Goal: Task Accomplishment & Management: Complete application form

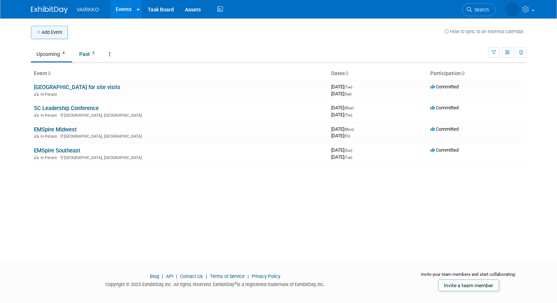
click at [45, 31] on button "Add Event" at bounding box center [49, 32] width 37 height 13
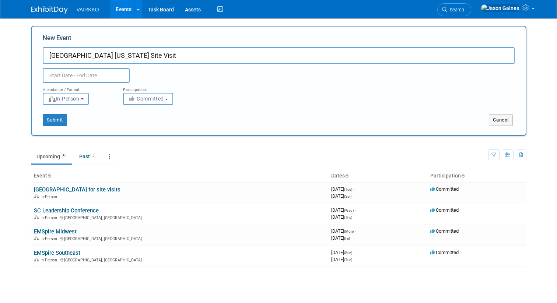
type input "[GEOGRAPHIC_DATA] [US_STATE] Site Visit"
click at [50, 73] on input "text" at bounding box center [86, 75] width 87 height 15
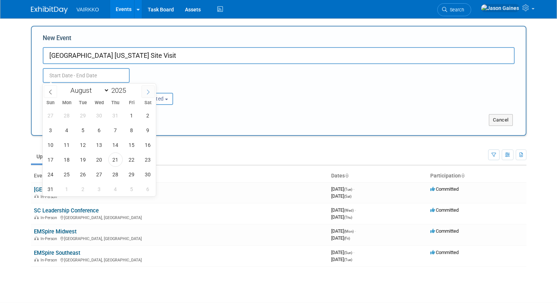
click at [150, 91] on icon at bounding box center [148, 92] width 5 height 5
select select "8"
click at [67, 142] on span "15" at bounding box center [67, 145] width 14 height 14
click at [116, 145] on span "18" at bounding box center [115, 145] width 14 height 14
type input "Sep 15, 2025 to Sep 18, 2025"
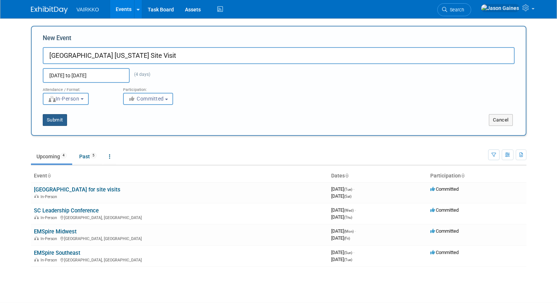
click at [56, 121] on button "Submit" at bounding box center [55, 120] width 24 height 12
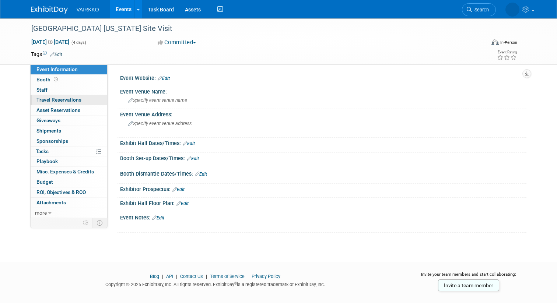
click at [62, 101] on span "Travel Reservations 0" at bounding box center [58, 100] width 45 height 6
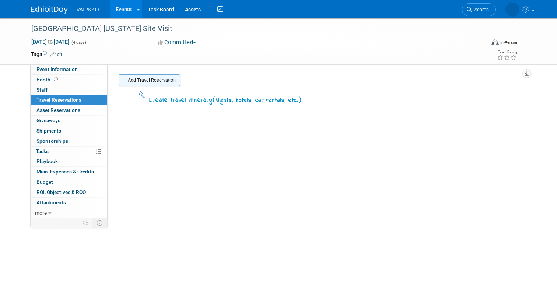
click at [171, 79] on link "Add Travel Reservation" at bounding box center [150, 80] width 62 height 12
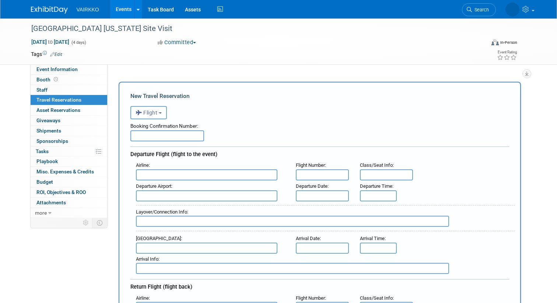
click at [188, 132] on input "text" at bounding box center [167, 135] width 74 height 11
type input "KCKQXO"
click at [206, 177] on input "text" at bounding box center [207, 175] width 142 height 11
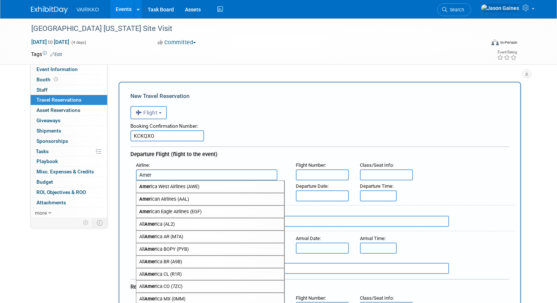
click at [202, 197] on span "Amer ican Airlines (AAL)" at bounding box center [210, 200] width 148 height 12
type input "American Airlines (AAL)"
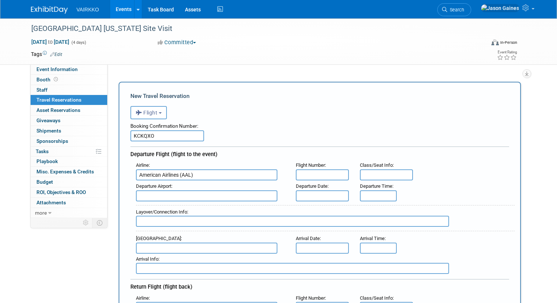
click at [308, 172] on input "text" at bounding box center [322, 175] width 53 height 11
type input "1328"
type input "3A"
click at [271, 210] on span "CLT - Charlotte Douglas International Airport" at bounding box center [210, 208] width 148 height 12
type input "CLT - Charlotte Douglas International Airport"
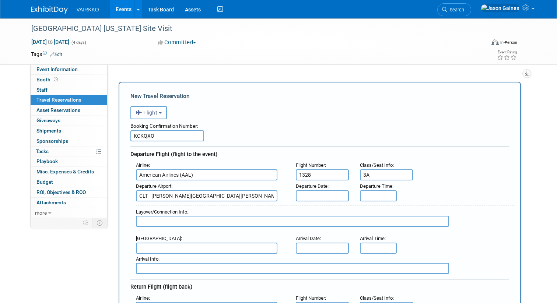
click at [310, 197] on input "text" at bounding box center [322, 196] width 53 height 11
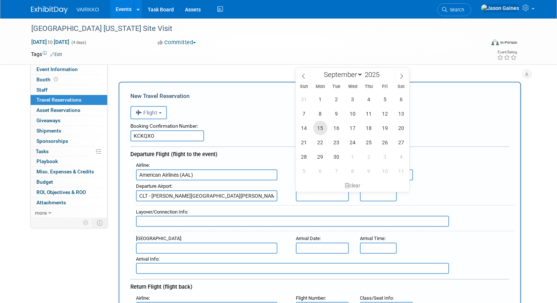
click at [323, 131] on span "15" at bounding box center [320, 128] width 14 height 14
type input "Sep 15, 2025"
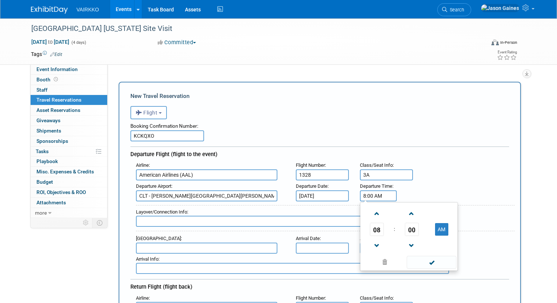
click at [371, 195] on input "8:00 AM" at bounding box center [378, 196] width 37 height 11
click at [409, 209] on span at bounding box center [411, 214] width 13 height 13
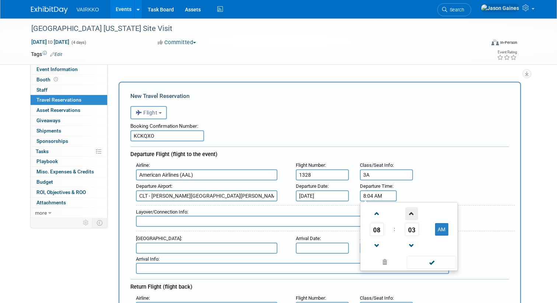
click at [409, 209] on span at bounding box center [411, 214] width 13 height 13
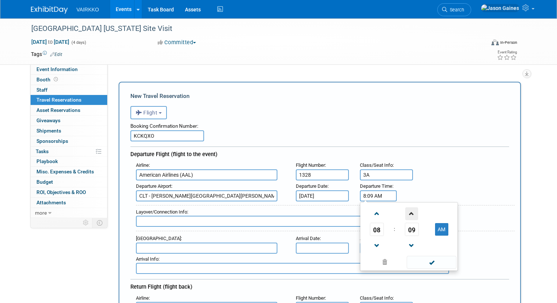
click at [410, 209] on span at bounding box center [411, 214] width 13 height 13
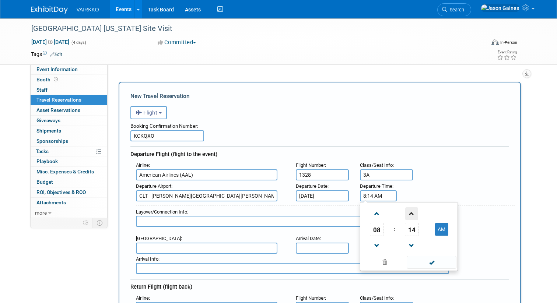
click at [410, 209] on span at bounding box center [411, 214] width 13 height 13
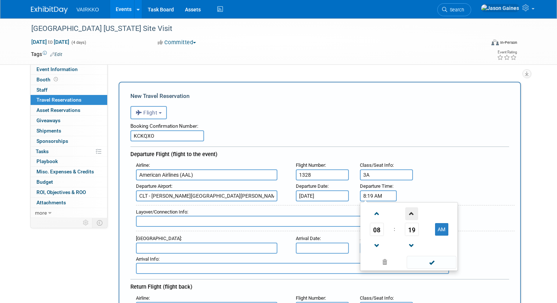
click at [410, 209] on span at bounding box center [411, 214] width 13 height 13
type input "8:20 AM"
click at [429, 258] on span at bounding box center [432, 262] width 50 height 13
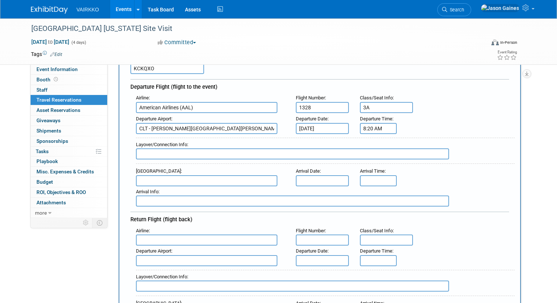
scroll to position [74, 0]
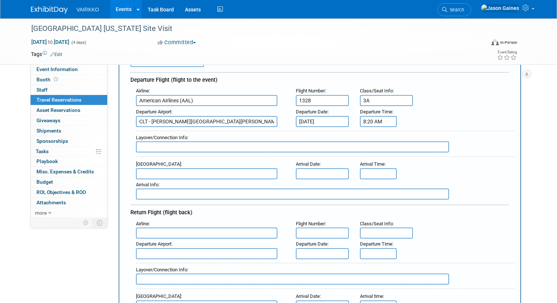
click at [270, 175] on input "text" at bounding box center [207, 173] width 142 height 11
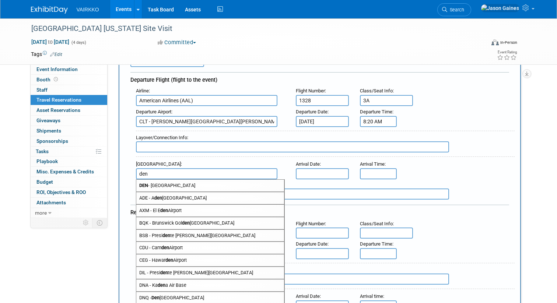
click at [247, 187] on span "DEN - Denver International Airport" at bounding box center [210, 186] width 148 height 12
type input "DEN - Denver International Airport"
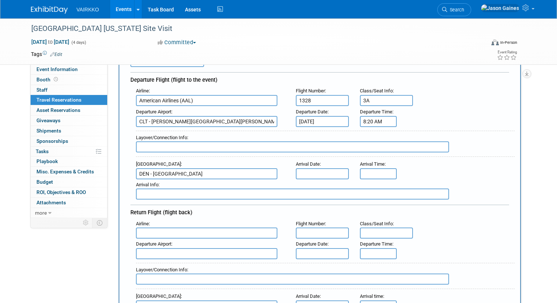
click at [311, 175] on input "text" at bounding box center [322, 173] width 53 height 11
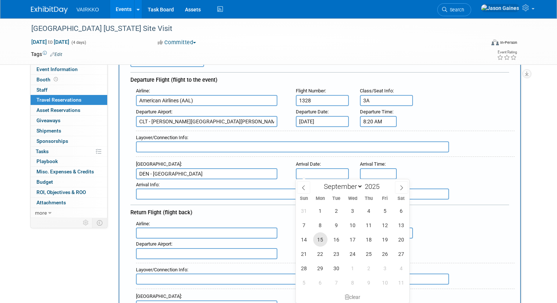
click at [321, 238] on span "15" at bounding box center [320, 240] width 14 height 14
type input "Sep 15, 2025"
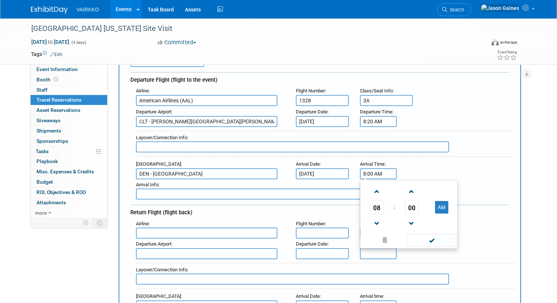
click at [363, 177] on div "8:00 AM 08 : 00 AM 12 01 02 03 04 05 06 07 08 09 10 11 00 05 10 15 20 25 30 35 …" at bounding box center [378, 173] width 37 height 11
click at [379, 195] on span at bounding box center [377, 191] width 13 height 13
click at [415, 217] on span at bounding box center [411, 223] width 13 height 13
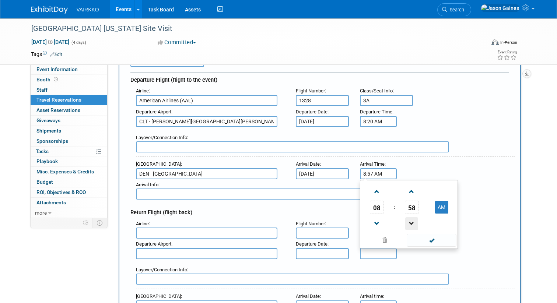
click at [415, 217] on span at bounding box center [411, 223] width 13 height 13
click at [379, 191] on span at bounding box center [377, 191] width 13 height 13
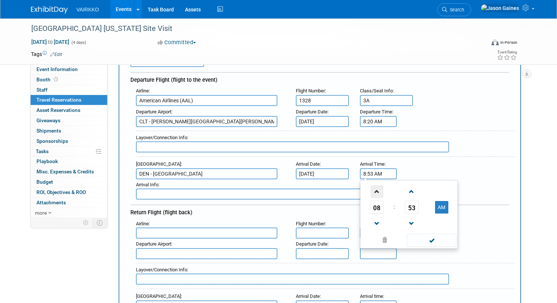
type input "9:53 AM"
click at [429, 240] on span at bounding box center [432, 240] width 50 height 13
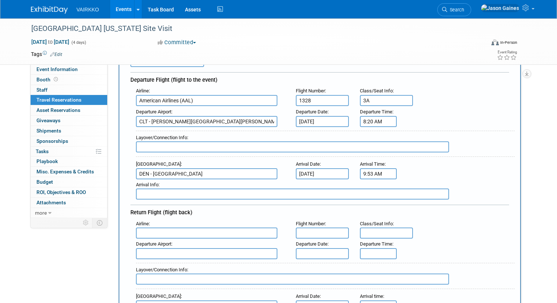
click at [309, 196] on input "text" at bounding box center [292, 194] width 313 height 11
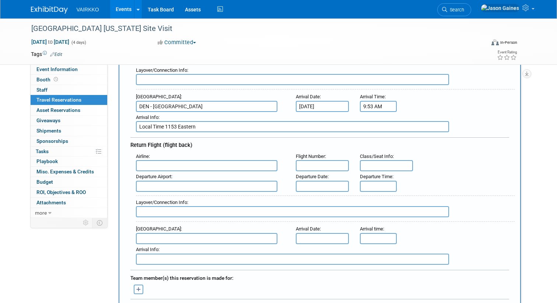
scroll to position [146, 0]
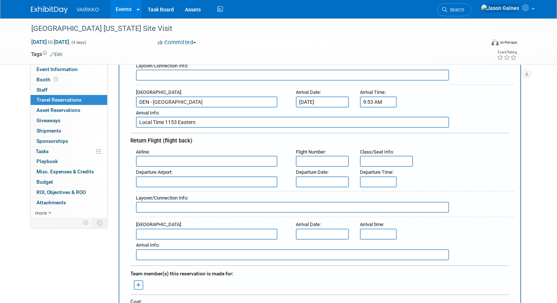
type input "Local Time 1153 Eastern"
click at [206, 163] on input "text" at bounding box center [207, 161] width 142 height 11
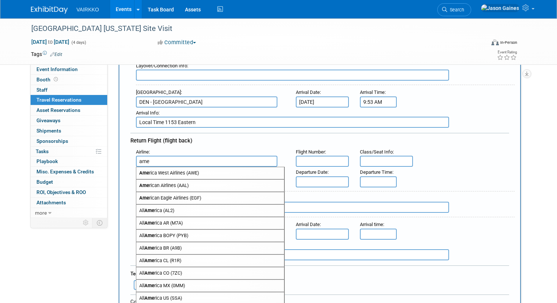
click at [194, 187] on span "Ame rican Airlines (AAL)" at bounding box center [210, 186] width 148 height 12
type input "American Airlines (AAL)"
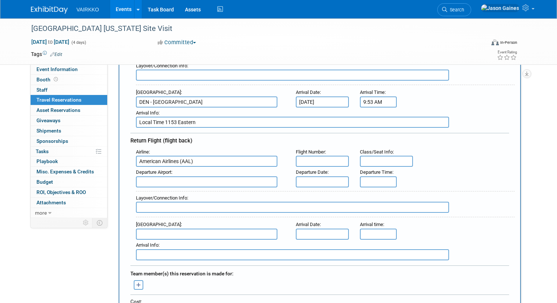
click at [304, 160] on input "text" at bounding box center [322, 161] width 53 height 11
type input "1283"
type input "4A"
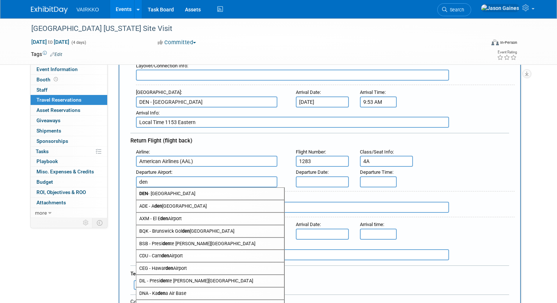
click at [270, 192] on span "DEN - Denver International Airport" at bounding box center [210, 194] width 148 height 12
type input "DEN - Denver International Airport"
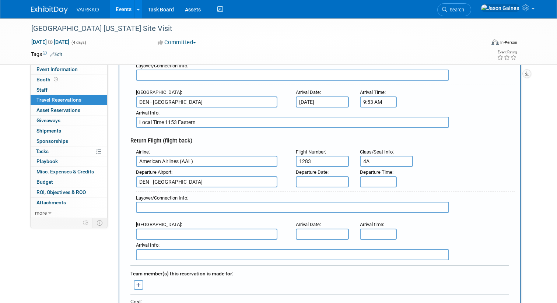
click at [303, 179] on input "text" at bounding box center [322, 182] width 53 height 11
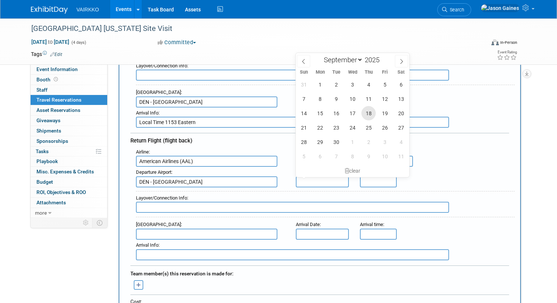
click at [366, 116] on span "18" at bounding box center [369, 113] width 14 height 14
type input "Sep 18, 2025"
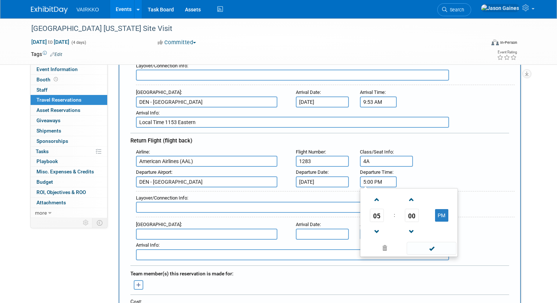
click at [368, 180] on input "5:00 PM" at bounding box center [378, 182] width 37 height 11
click at [412, 231] on span at bounding box center [411, 232] width 13 height 13
click at [375, 232] on span at bounding box center [377, 232] width 13 height 13
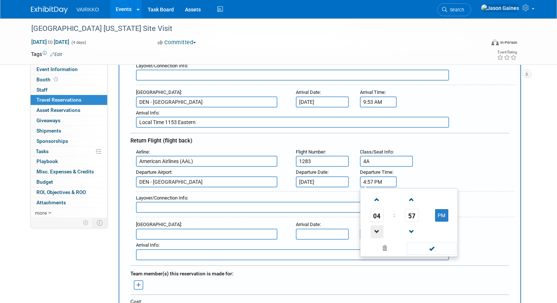
type input "3:57 PM"
click at [424, 246] on span at bounding box center [432, 248] width 50 height 13
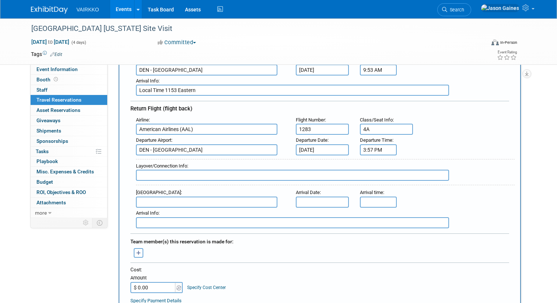
scroll to position [184, 0]
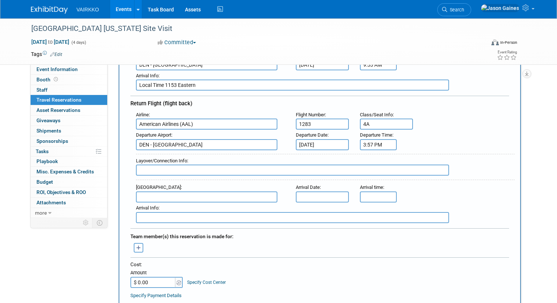
click at [209, 196] on input "text" at bounding box center [207, 197] width 142 height 11
click at [204, 210] on span "CLT - Charlotte Douglas International Airport" at bounding box center [210, 209] width 148 height 12
type input "CLT - Charlotte Douglas International Airport"
click at [309, 195] on input "text" at bounding box center [322, 197] width 53 height 11
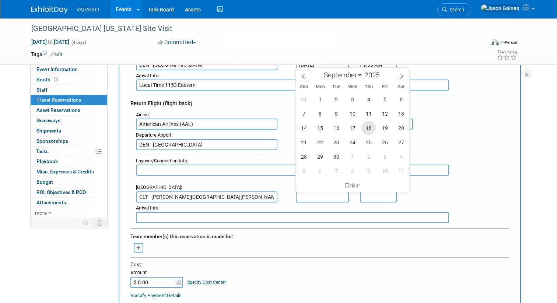
click at [369, 125] on span "18" at bounding box center [369, 128] width 14 height 14
type input "Sep 18, 2025"
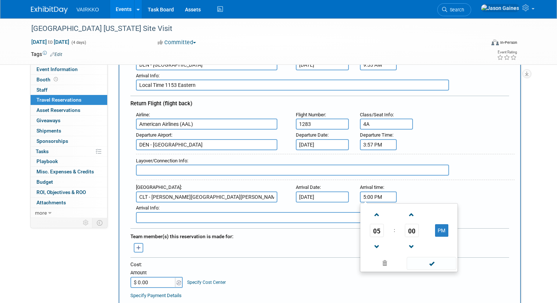
click at [365, 196] on input "5:00 PM" at bounding box center [378, 197] width 37 height 11
click at [410, 215] on span at bounding box center [411, 215] width 13 height 13
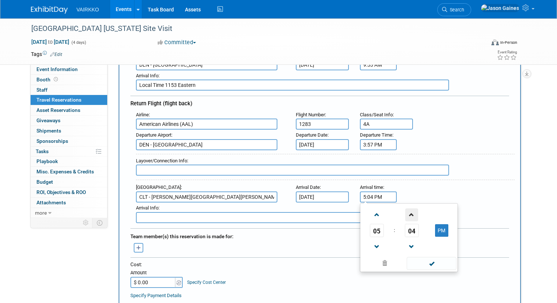
click at [410, 215] on span at bounding box center [411, 215] width 13 height 13
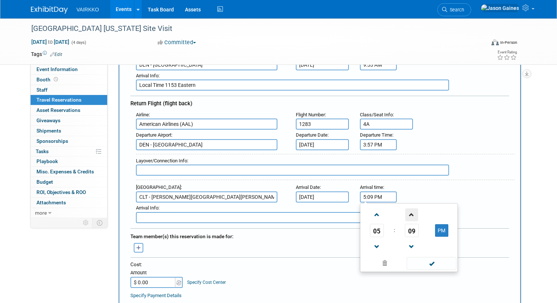
click at [410, 215] on span at bounding box center [411, 215] width 13 height 13
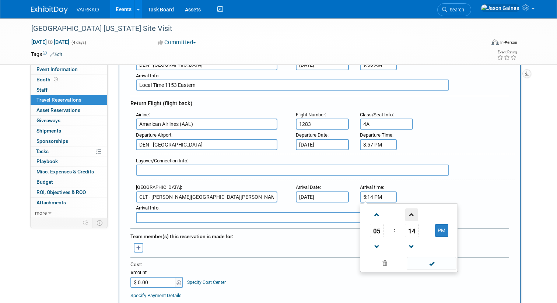
click at [410, 215] on span at bounding box center [411, 215] width 13 height 13
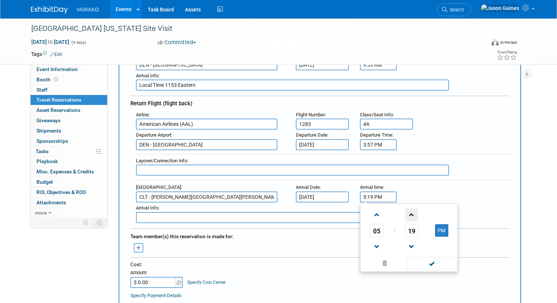
click at [410, 215] on span at bounding box center [411, 215] width 13 height 13
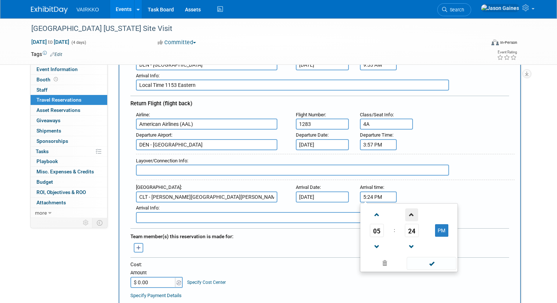
click at [410, 215] on span at bounding box center [411, 215] width 13 height 13
click at [377, 214] on span at bounding box center [377, 215] width 13 height 13
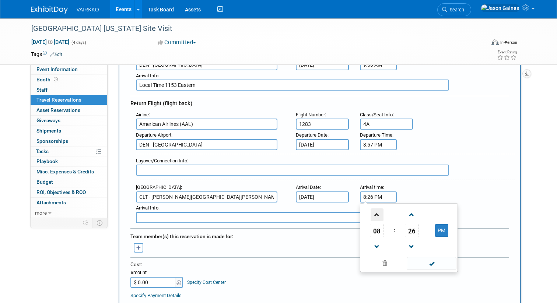
click at [377, 214] on span at bounding box center [377, 215] width 13 height 13
type input "9:26 PM"
click at [432, 261] on span at bounding box center [432, 263] width 50 height 13
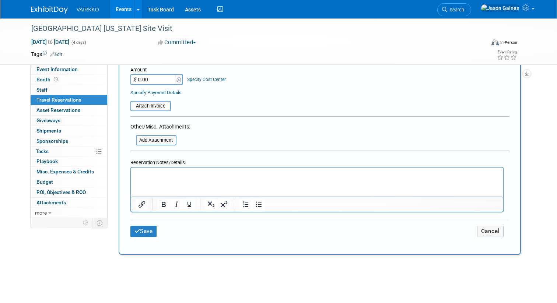
scroll to position [389, 0]
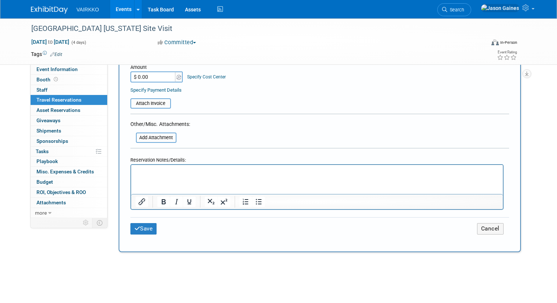
click at [150, 221] on div "Save Cancel" at bounding box center [319, 228] width 379 height 23
click at [148, 226] on button "Save" at bounding box center [143, 228] width 27 height 11
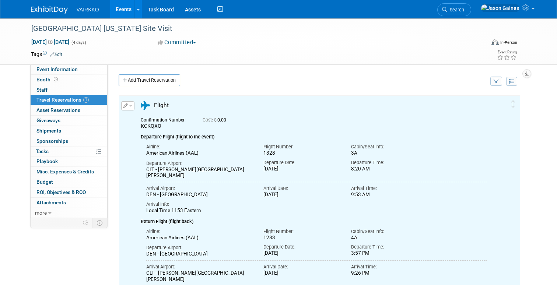
scroll to position [0, 0]
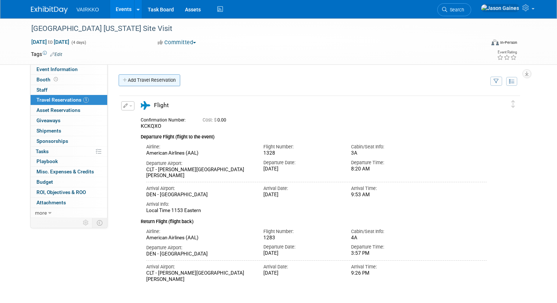
click at [147, 82] on link "Add Travel Reservation" at bounding box center [150, 80] width 62 height 12
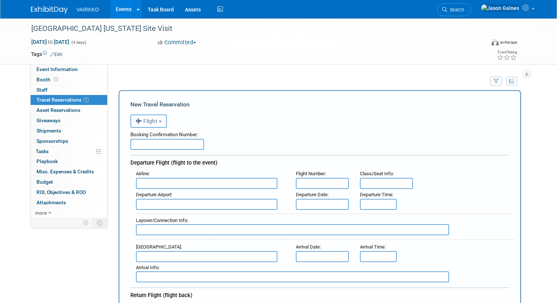
click at [161, 124] on button "Flight" at bounding box center [148, 121] width 36 height 13
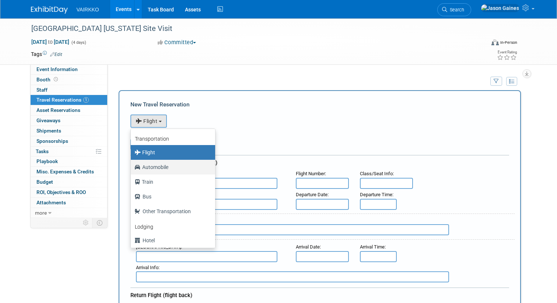
click at [150, 164] on label "Automobile" at bounding box center [171, 167] width 73 height 12
click at [132, 164] on input "Automobile" at bounding box center [129, 166] width 5 height 5
select select "4"
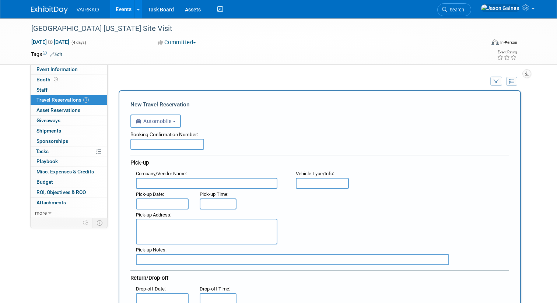
click at [155, 146] on input "text" at bounding box center [167, 144] width 74 height 11
type input "1383942789"
click at [155, 187] on input "text" at bounding box center [207, 183] width 142 height 11
type input "enterprise"
click at [307, 188] on input "text" at bounding box center [322, 183] width 53 height 11
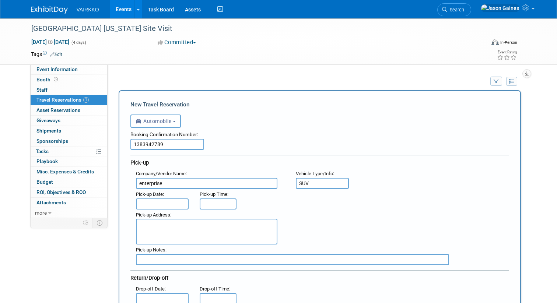
type input "SUV"
click at [157, 207] on input "text" at bounding box center [162, 204] width 53 height 11
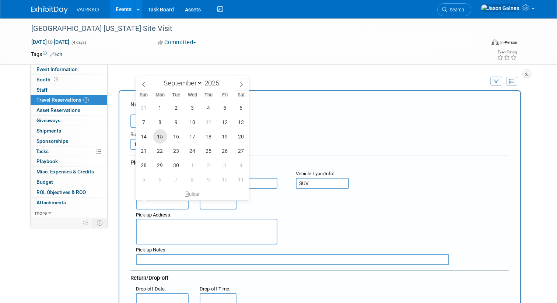
click at [161, 137] on span "15" at bounding box center [160, 136] width 14 height 14
type input "Sep 15, 2025"
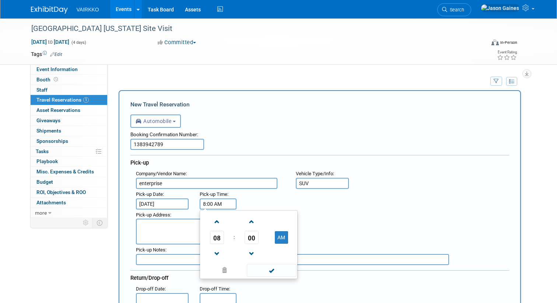
click at [209, 207] on input "8:00 AM" at bounding box center [218, 204] width 37 height 11
click at [262, 270] on span at bounding box center [272, 270] width 50 height 13
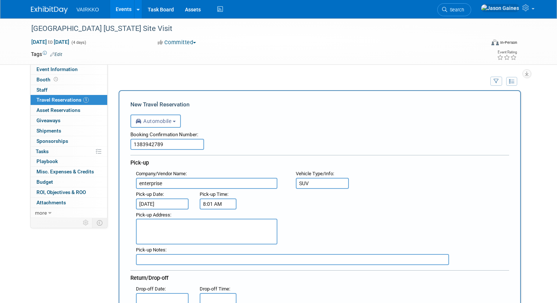
click at [215, 202] on input "8:01 AM" at bounding box center [218, 204] width 37 height 11
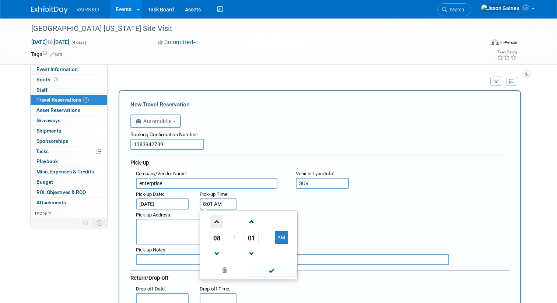
click at [217, 223] on span at bounding box center [216, 222] width 13 height 13
click at [250, 223] on span at bounding box center [251, 222] width 13 height 13
click at [251, 237] on span "02" at bounding box center [252, 237] width 14 height 13
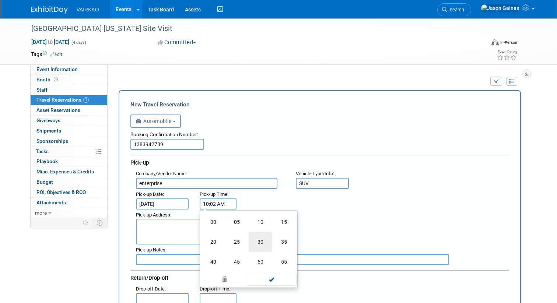
click at [261, 241] on td "30" at bounding box center [261, 242] width 24 height 20
type input "10:30 AM"
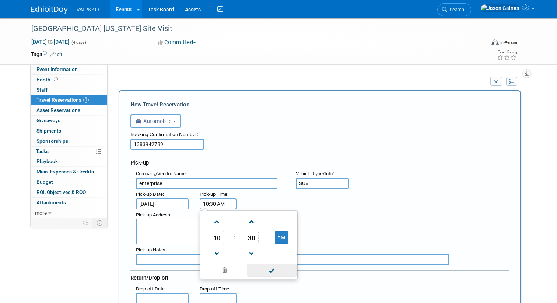
click at [269, 268] on span at bounding box center [272, 270] width 50 height 13
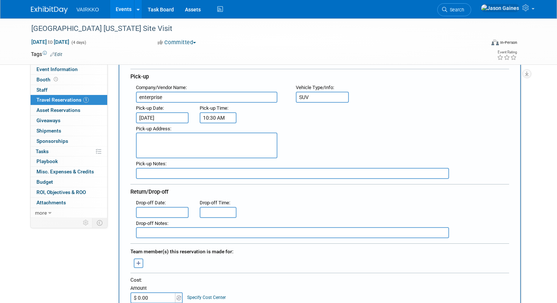
scroll to position [87, 0]
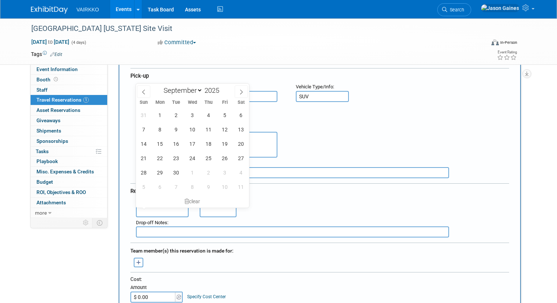
click at [164, 210] on input "text" at bounding box center [162, 211] width 53 height 11
click at [207, 144] on span "18" at bounding box center [209, 144] width 14 height 14
type input "Sep 18, 2025"
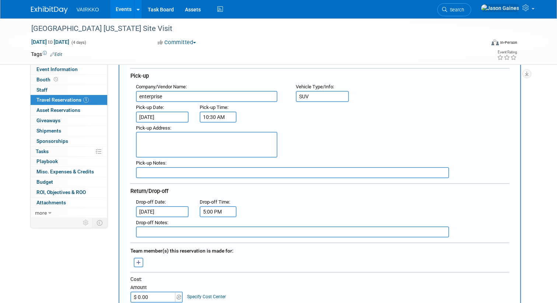
click at [210, 213] on input "5:00 PM" at bounding box center [218, 211] width 37 height 11
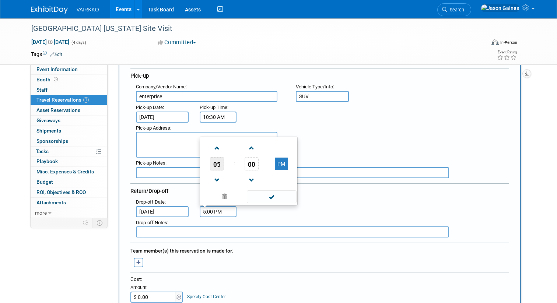
click at [220, 162] on span "05" at bounding box center [217, 163] width 14 height 13
click at [236, 137] on td "01" at bounding box center [237, 140] width 24 height 20
type input "1:00 PM"
click at [264, 197] on span at bounding box center [272, 197] width 50 height 13
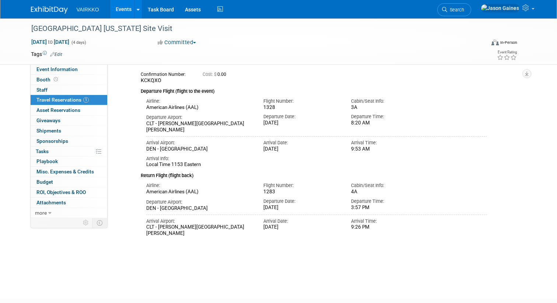
scroll to position [562, 0]
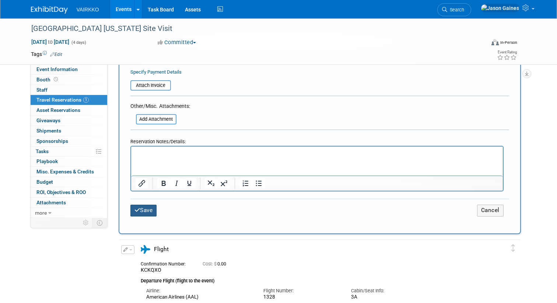
click at [144, 215] on button "Save" at bounding box center [143, 210] width 27 height 11
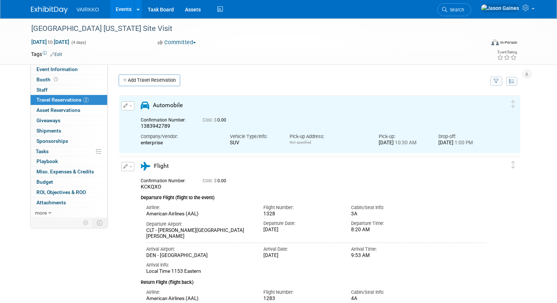
scroll to position [0, 0]
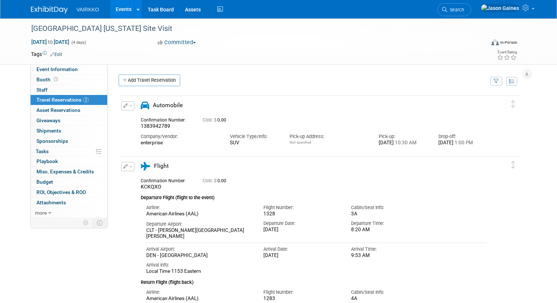
click at [89, 10] on span "VAIRKKO" at bounding box center [88, 10] width 22 height 6
click at [58, 6] on img at bounding box center [49, 9] width 37 height 7
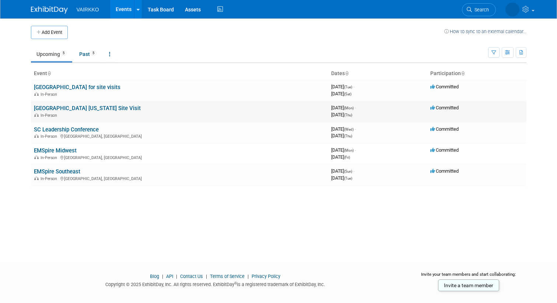
click at [108, 110] on link "[GEOGRAPHIC_DATA] [US_STATE] Site Visit" at bounding box center [87, 108] width 107 height 7
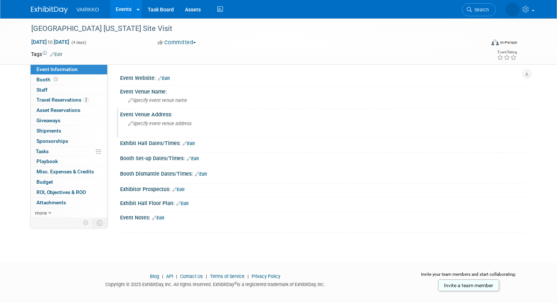
click at [156, 122] on span "Specify event venue address" at bounding box center [159, 124] width 63 height 6
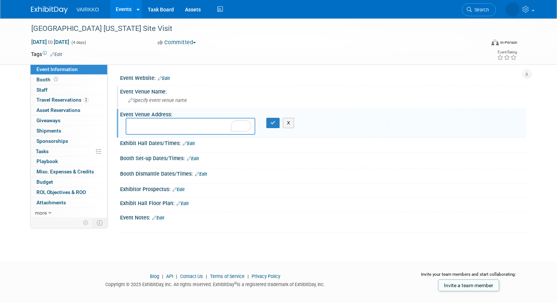
paste textarea "81 W Agate Ave,"
paste textarea "Granby, CO 80446"
type textarea "81 W Agate Ave Granby, CO 80446"
click at [275, 123] on icon "button" at bounding box center [273, 123] width 5 height 5
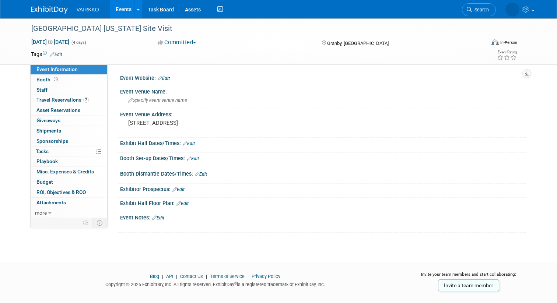
click at [90, 11] on span "VAIRKKO" at bounding box center [88, 10] width 22 height 6
click at [116, 11] on link "Events" at bounding box center [123, 9] width 27 height 18
